Goal: Go to known website: Access a specific website the user already knows

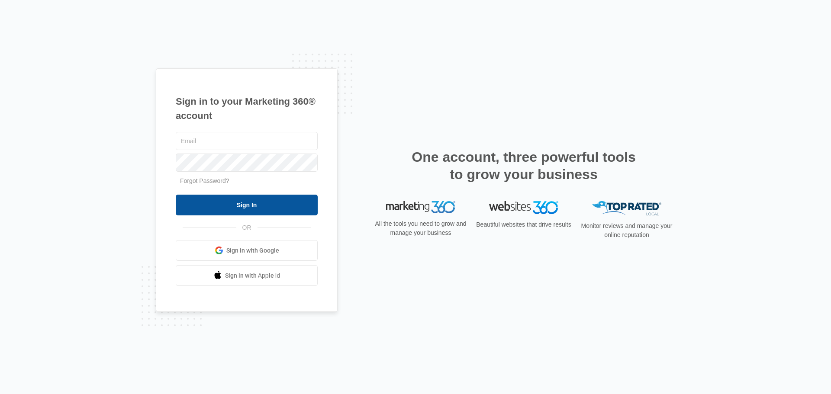
type input "[EMAIL_ADDRESS][DOMAIN_NAME]"
click at [279, 208] on input "Sign In" at bounding box center [247, 205] width 142 height 21
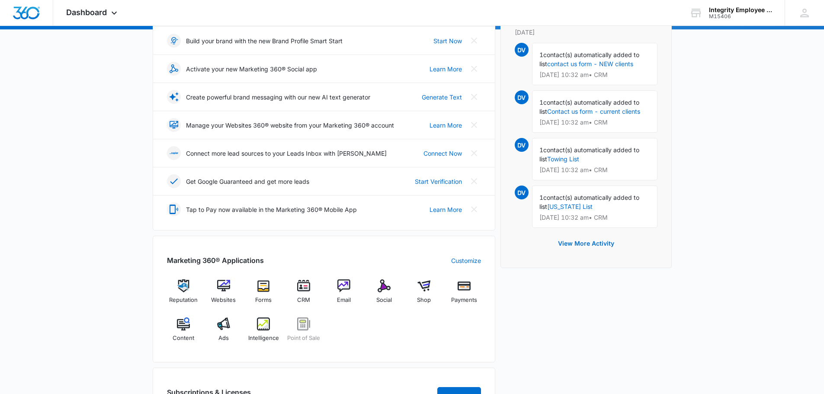
scroll to position [173, 0]
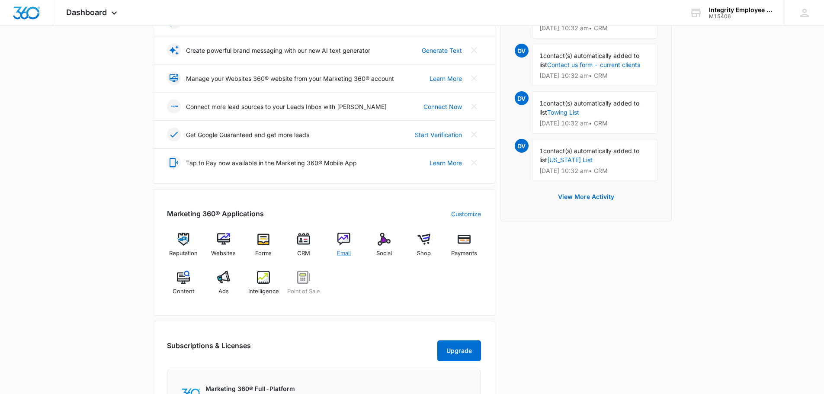
click at [344, 241] on img at bounding box center [343, 239] width 13 height 13
